Goal: Complete application form

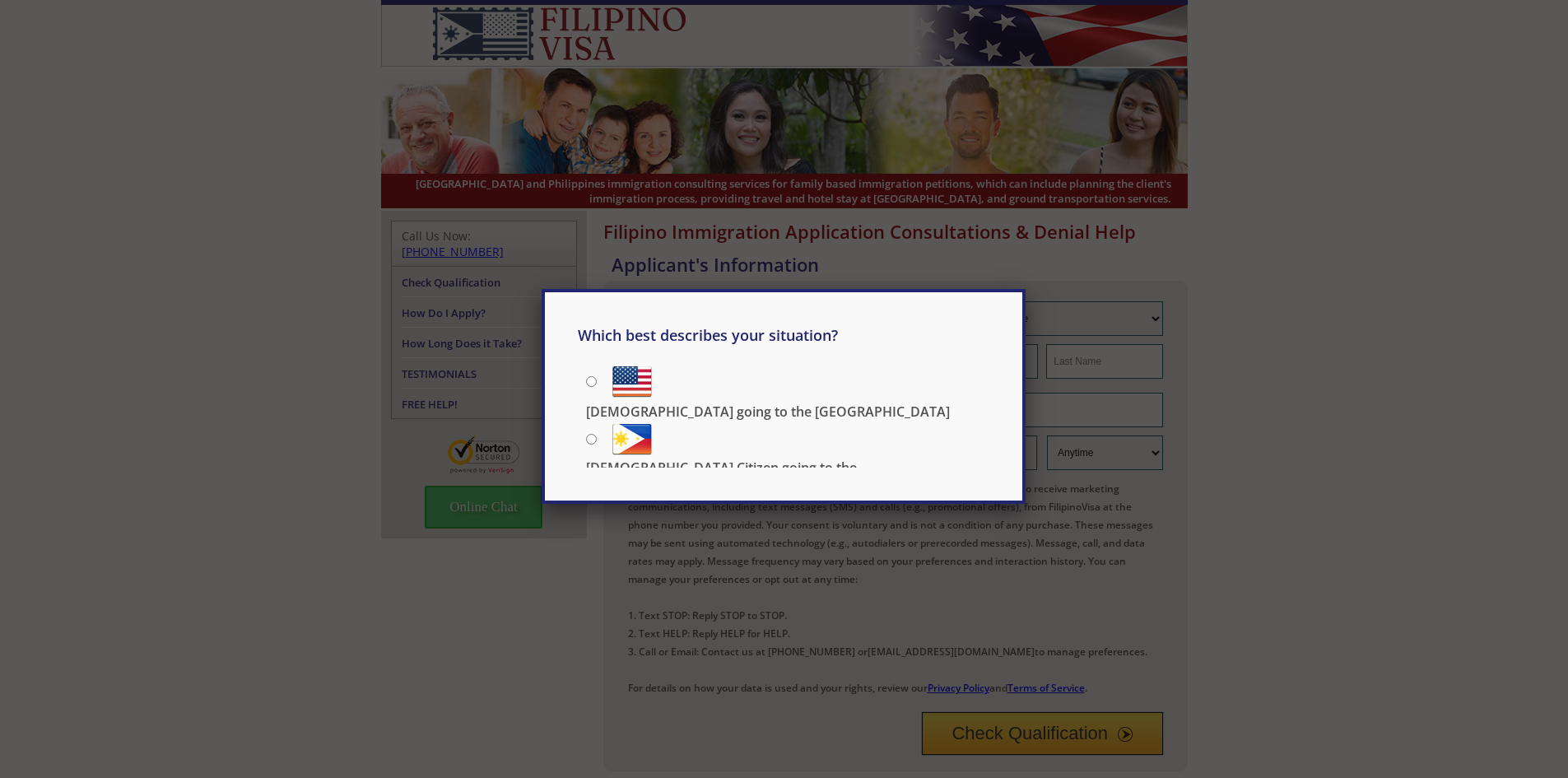
click at [751, 458] on p "[DEMOGRAPHIC_DATA] Citizen going to the [DEMOGRAPHIC_DATA]" at bounding box center [787, 476] width 403 height 36
click at [596, 434] on input "[DEMOGRAPHIC_DATA] Citizen going to the [DEMOGRAPHIC_DATA]" at bounding box center [591, 439] width 11 height 11
radio input "true"
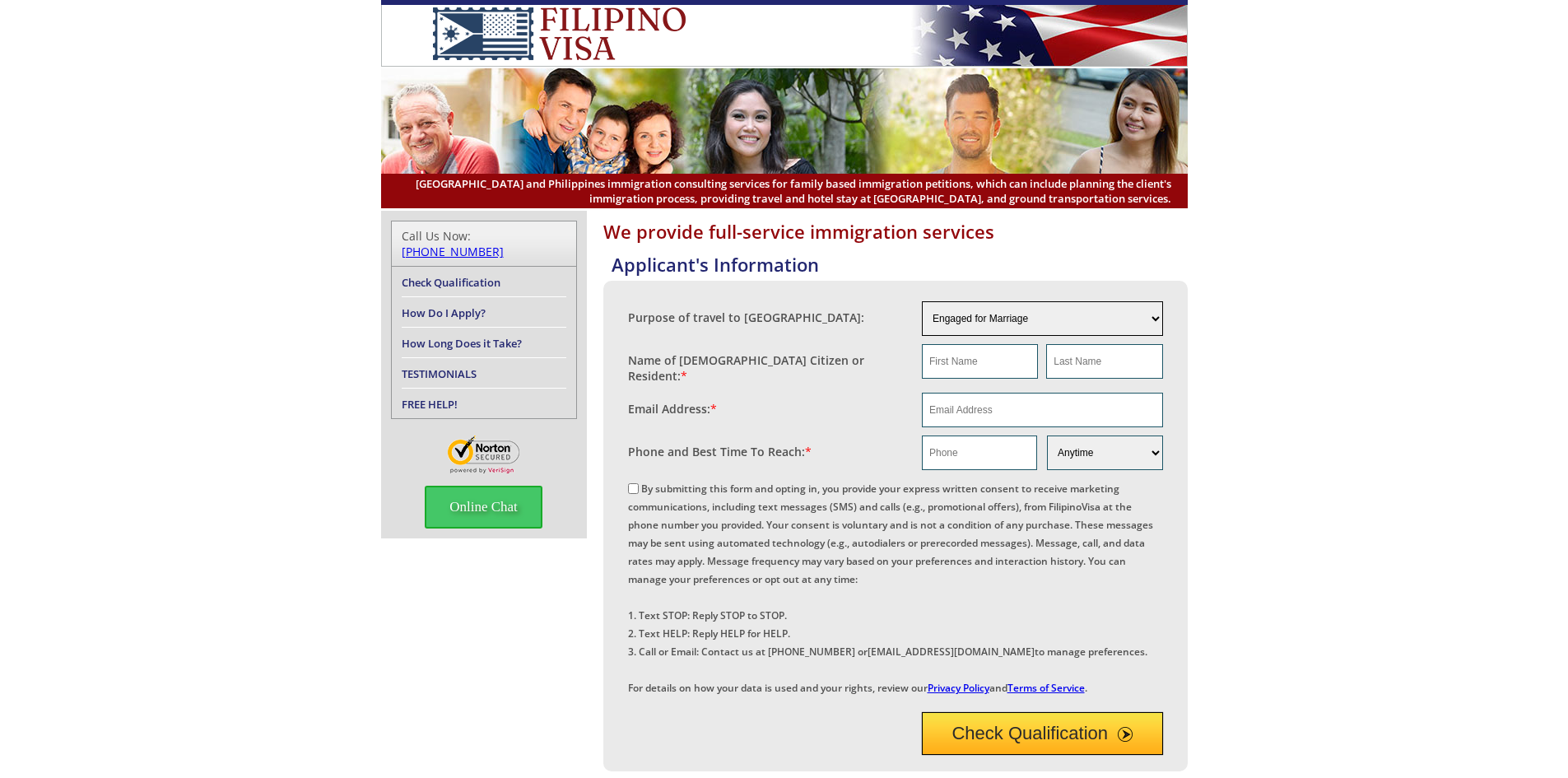
click at [969, 316] on select "Engaged for Marriage Already Married to U.S. Citizen / Resident For Short Term …" at bounding box center [1042, 318] width 241 height 35
click at [984, 317] on select "Engaged for Marriage Already Married to U.S. Citizen / Resident For Short Term …" at bounding box center [1042, 318] width 241 height 35
click at [1002, 315] on select "Engaged for Marriage Already Married to U.S. Citizen / Resident For Short Term …" at bounding box center [1042, 318] width 241 height 35
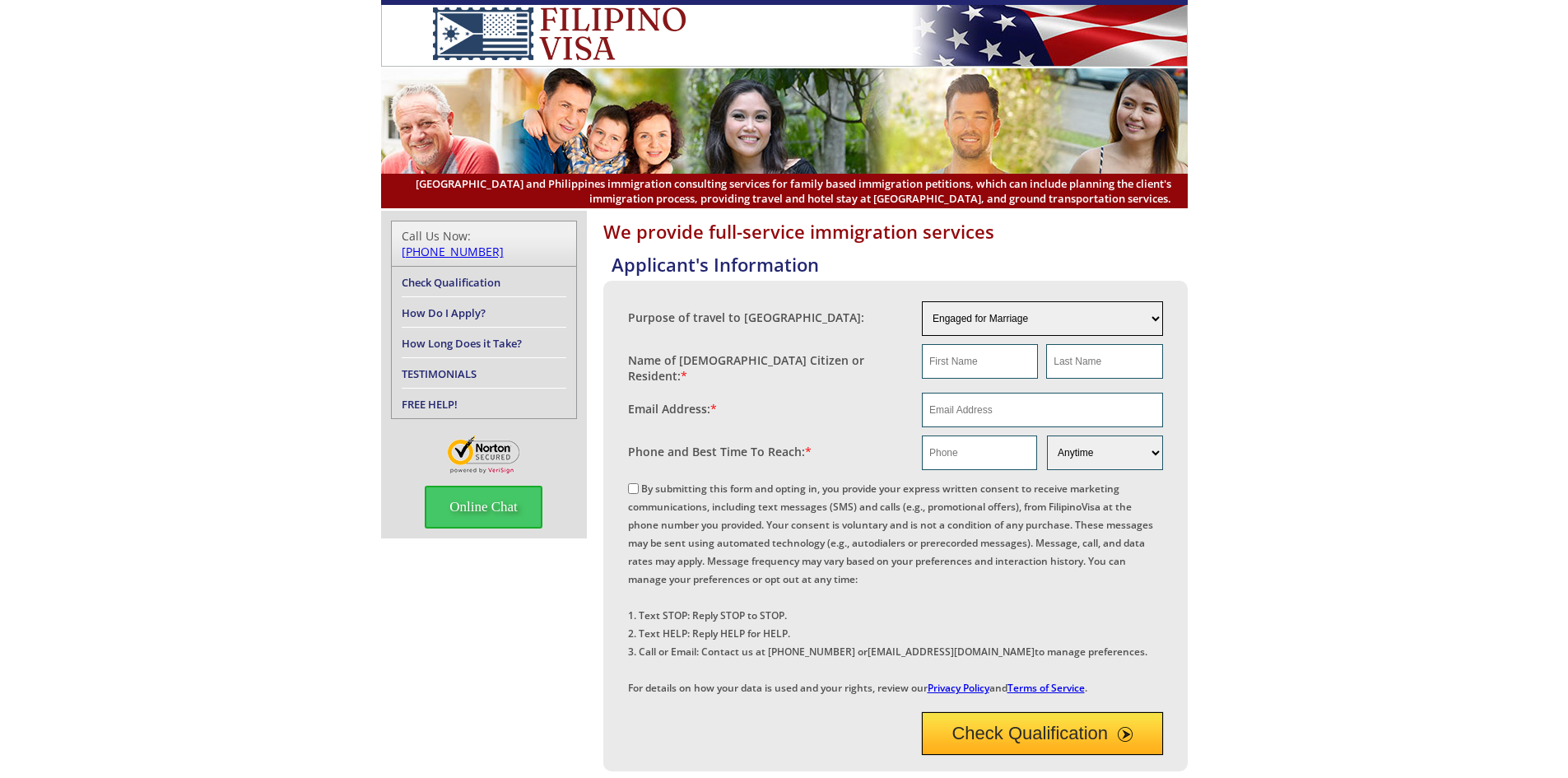
click at [1002, 315] on select "Engaged for Marriage Already Married to U.S. Citizen / Resident For Short Term …" at bounding box center [1042, 318] width 241 height 35
click at [1019, 316] on select "Engaged for Marriage Already Married to U.S. Citizen / Resident For Short Term …" at bounding box center [1042, 318] width 241 height 35
click at [806, 393] on div "Email Address: *" at bounding box center [774, 405] width 294 height 25
